Goal: Task Accomplishment & Management: Manage account settings

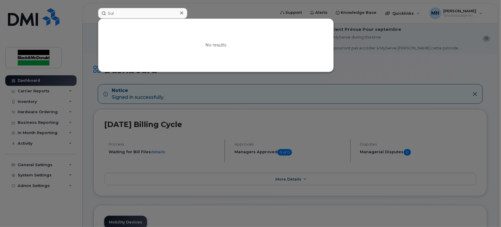
drag, startPoint x: 129, startPoint y: 14, endPoint x: 64, endPoint y: 3, distance: 66.1
click at [93, 8] on div "Sul No results" at bounding box center [184, 13] width 183 height 11
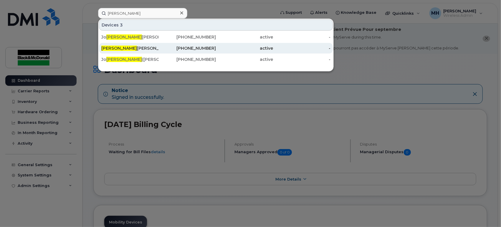
type input "Nathan"
click at [159, 44] on div "Nathan Clark" at bounding box center [187, 48] width 57 height 11
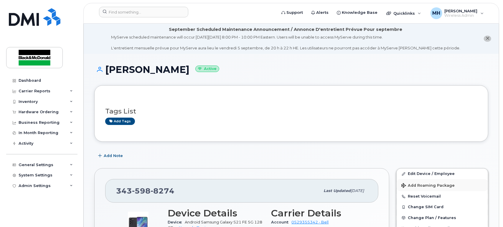
scroll to position [33, 0]
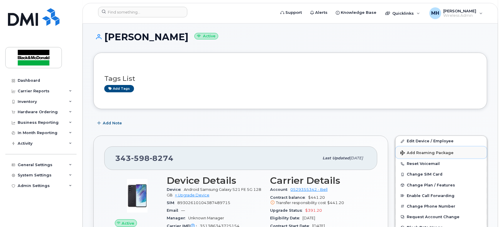
click at [421, 153] on span "Add Roaming Package" at bounding box center [426, 154] width 53 height 6
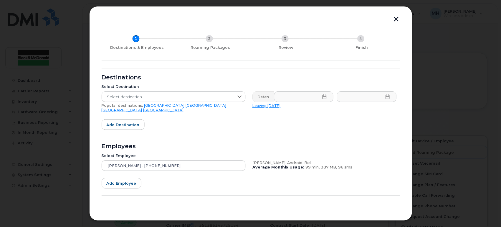
scroll to position [21, 0]
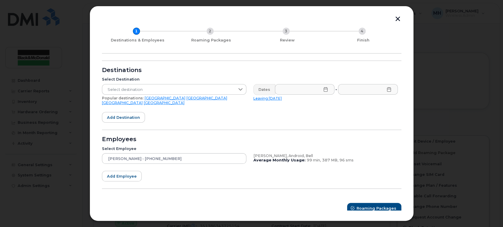
click at [398, 20] on button "button" at bounding box center [397, 20] width 9 height 6
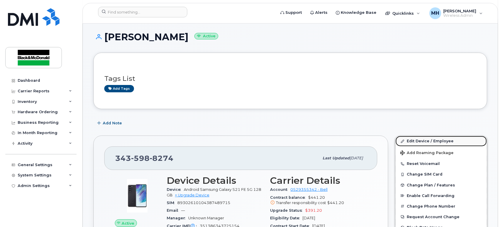
click at [422, 141] on link "Edit Device / Employee" at bounding box center [441, 141] width 91 height 11
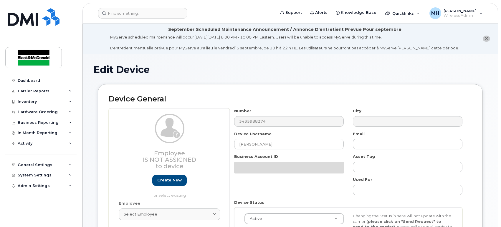
select select "91408"
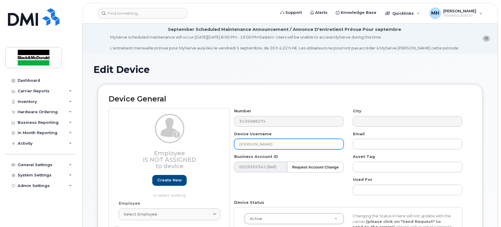
click at [240, 143] on input "[PERSON_NAME]" at bounding box center [289, 144] width 110 height 11
click at [296, 144] on input "Spare Phone ([PERSON_NAME]" at bounding box center [289, 144] width 110 height 11
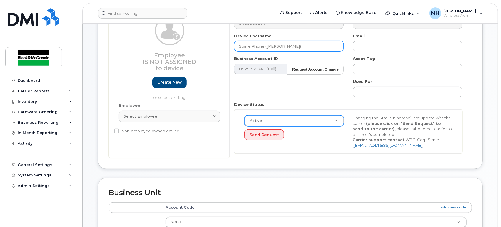
type input "Spare Phone ([PERSON_NAME])"
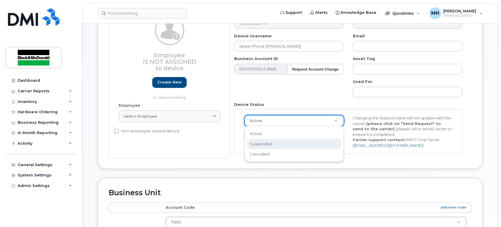
select select "suspended"
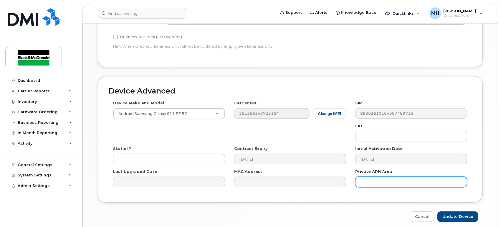
scroll to position [325, 0]
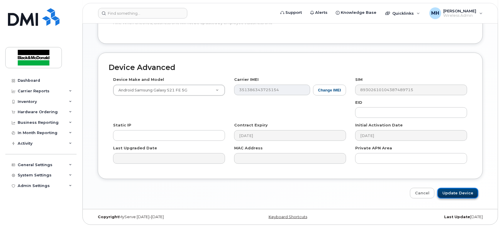
click at [458, 193] on input "Update Device" at bounding box center [458, 193] width 41 height 11
type input "Saving..."
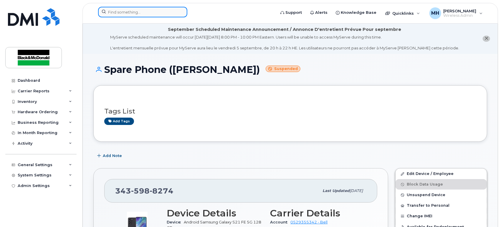
click at [125, 11] on input at bounding box center [142, 12] width 89 height 11
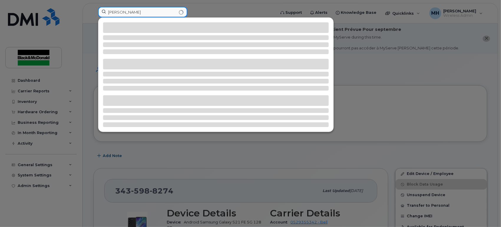
type input "J"
